Goal: Manage account settings

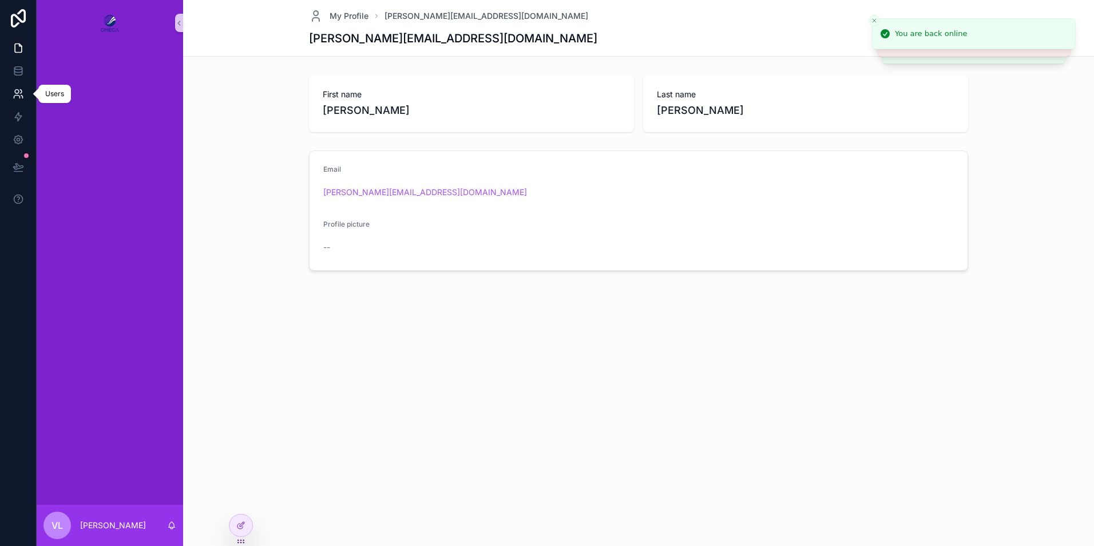
click at [23, 97] on icon at bounding box center [18, 93] width 11 height 11
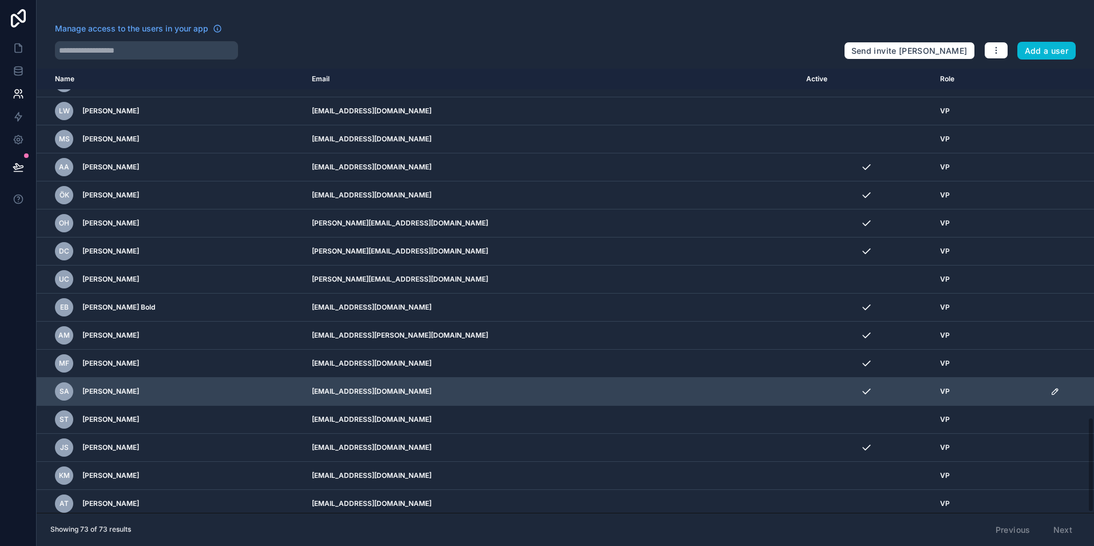
scroll to position [1623, 0]
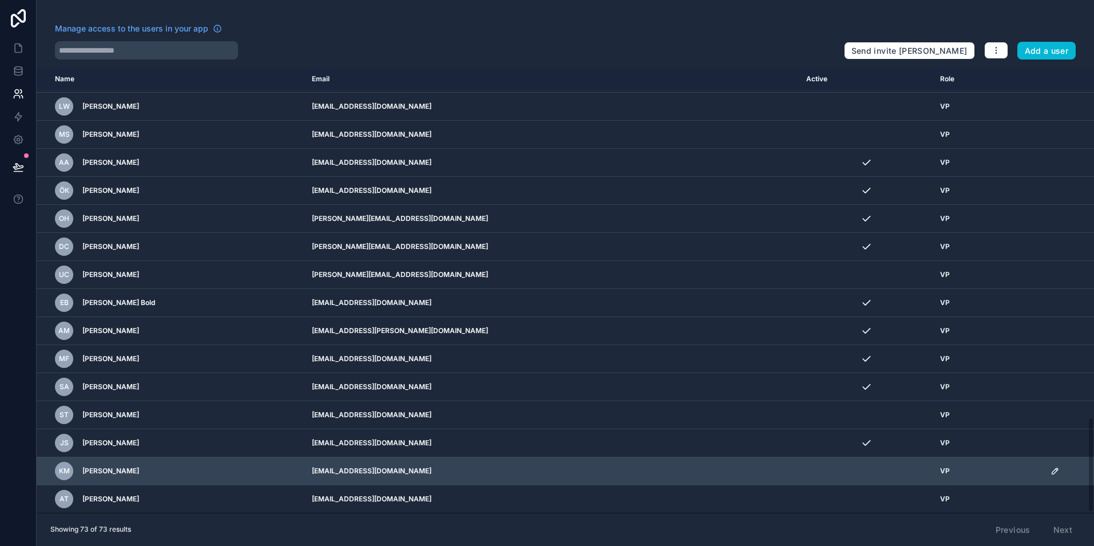
click at [1050, 473] on icon "scrollable content" at bounding box center [1054, 470] width 9 height 9
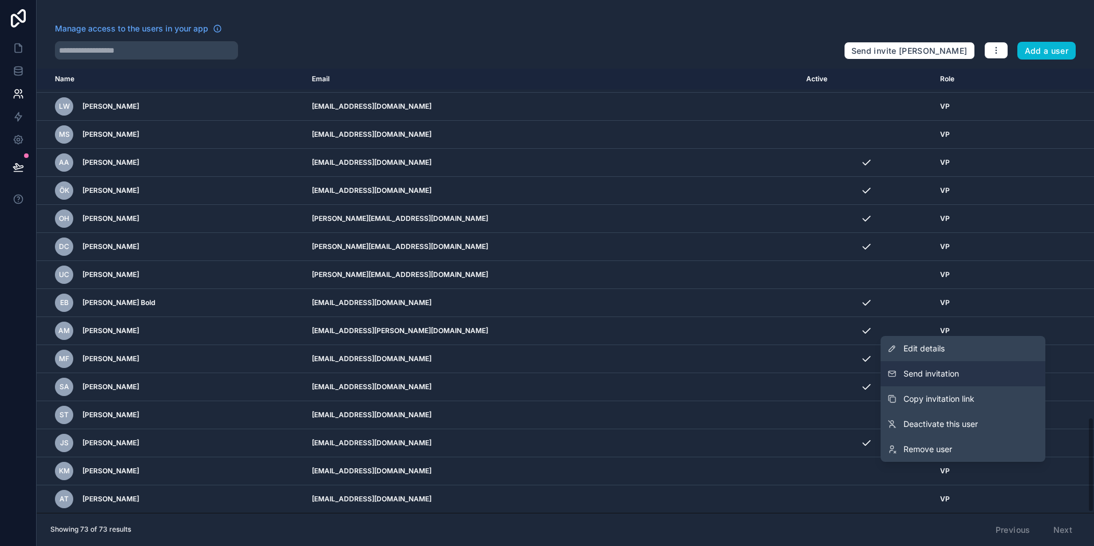
click at [951, 378] on span "Send invitation" at bounding box center [930, 373] width 55 height 11
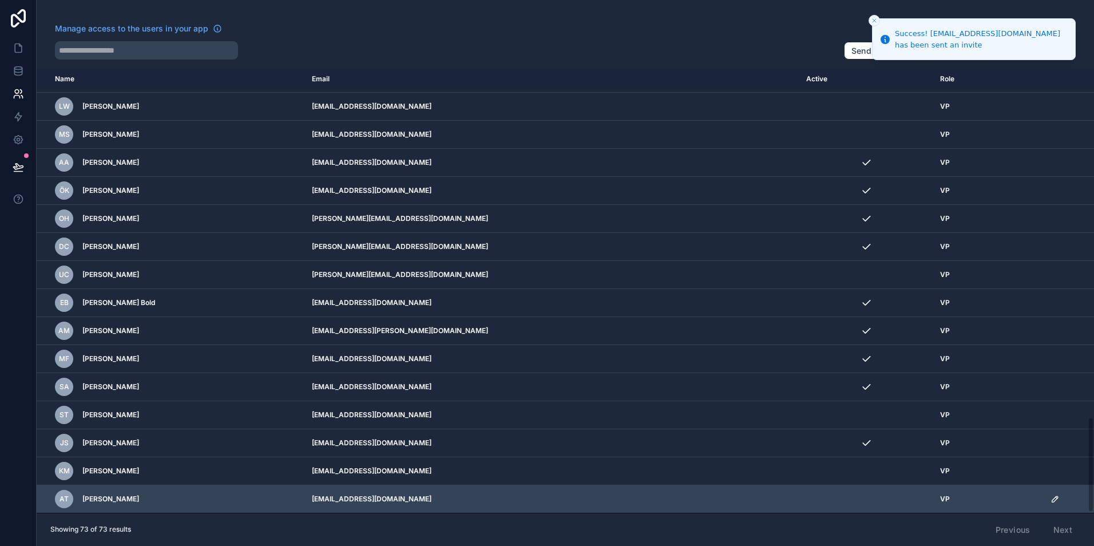
click at [1050, 502] on icon "scrollable content" at bounding box center [1054, 498] width 9 height 9
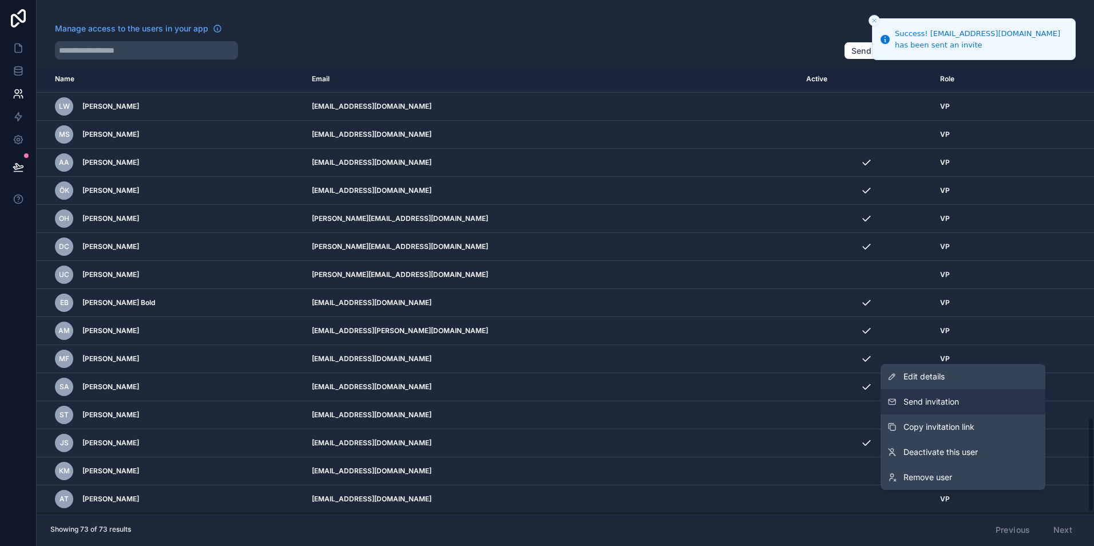
click at [959, 403] on button "Send invitation" at bounding box center [962, 401] width 165 height 25
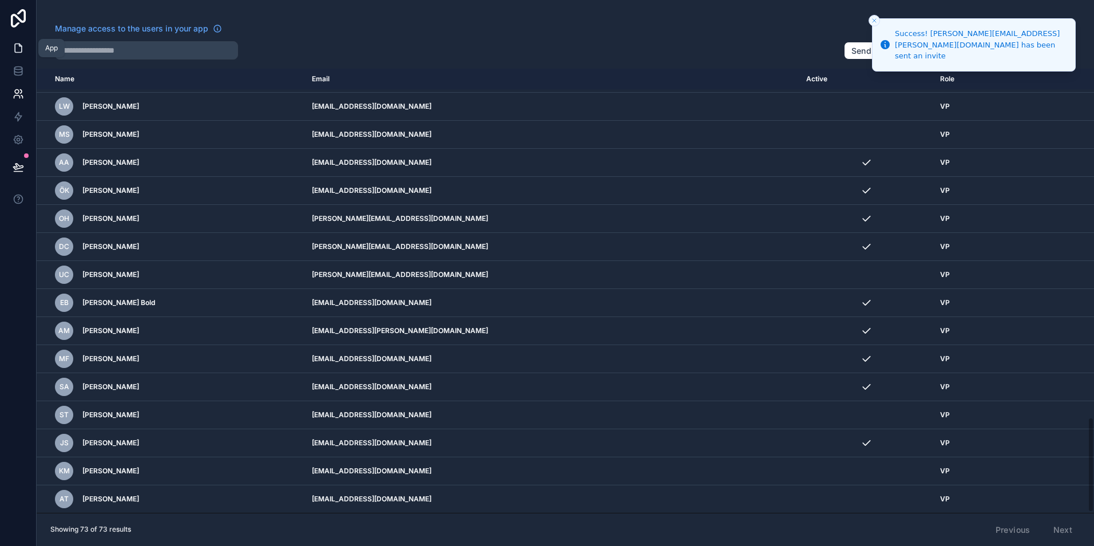
click at [13, 51] on icon at bounding box center [18, 47] width 11 height 11
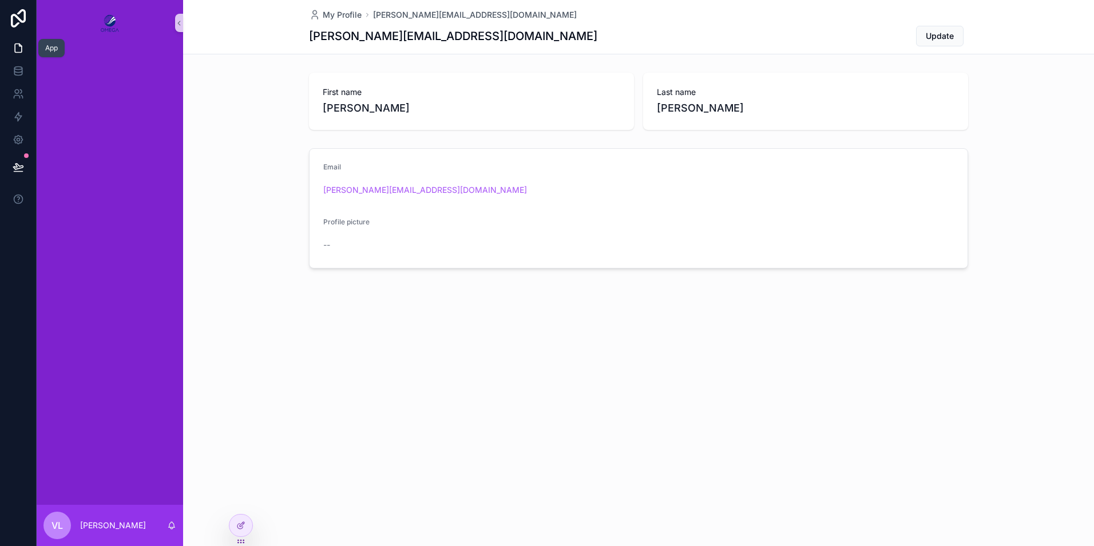
click at [15, 50] on icon at bounding box center [18, 48] width 7 height 9
